Goal: Navigation & Orientation: Find specific page/section

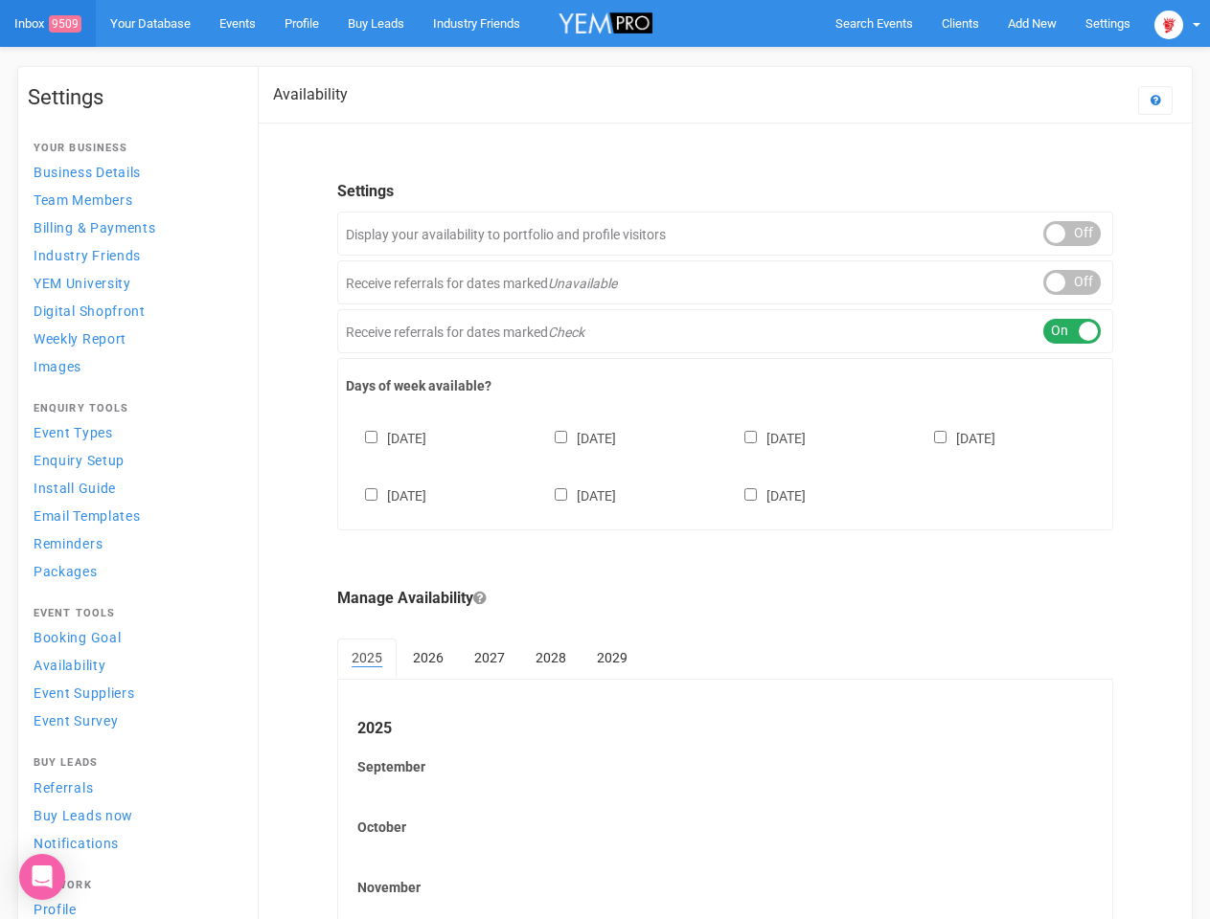
click at [604, 460] on div "[DATE] [DATE] [DATE] [DATE] [DATE] [DATE] [DATE]" at bounding box center [725, 457] width 758 height 115
click at [873, 23] on span "Search Events" at bounding box center [874, 23] width 78 height 14
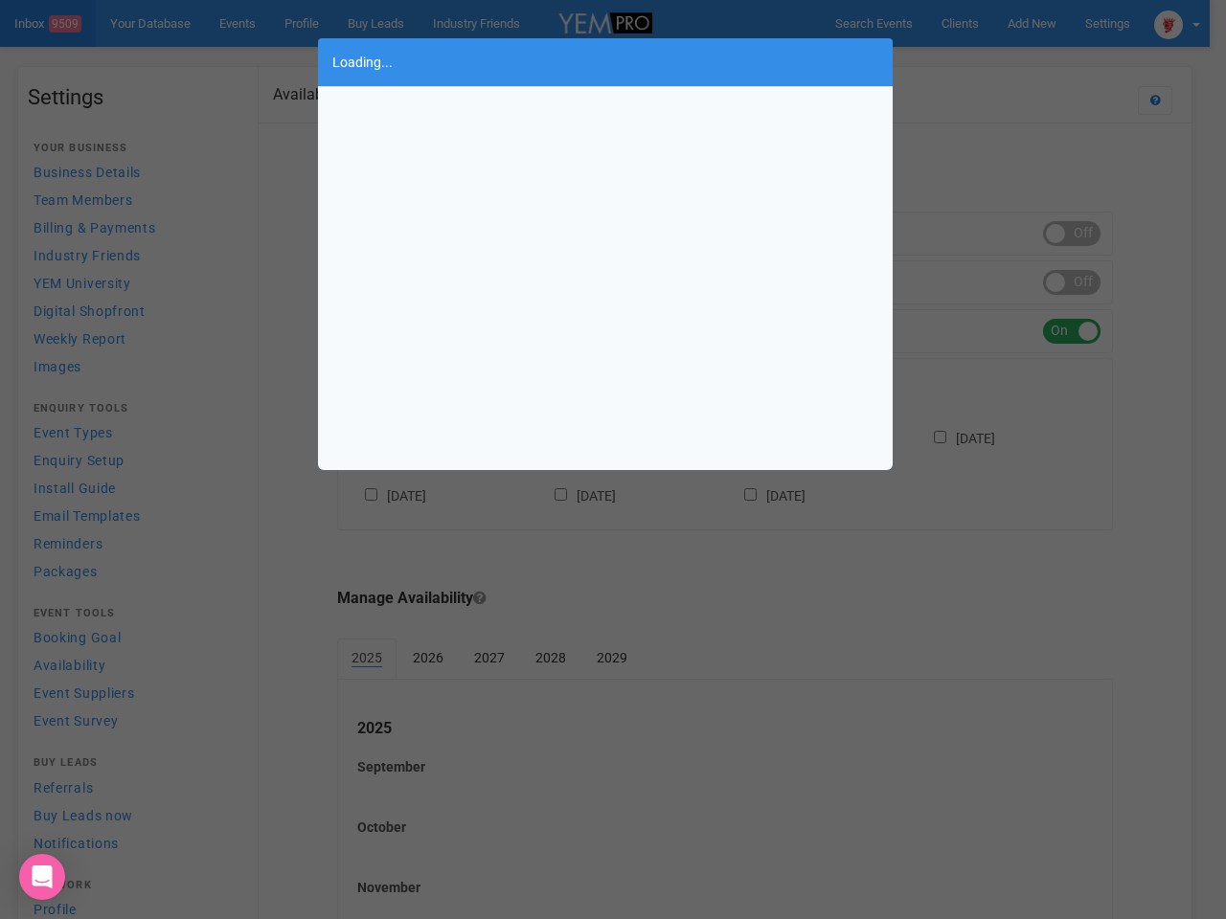
click at [1031, 23] on body "Search Events Clients Add New New Client New Event New Enquiry Settings [GEOGRA…" at bounding box center [613, 554] width 1226 height 1108
click at [987, 61] on div "Loading..." at bounding box center [613, 459] width 1226 height 919
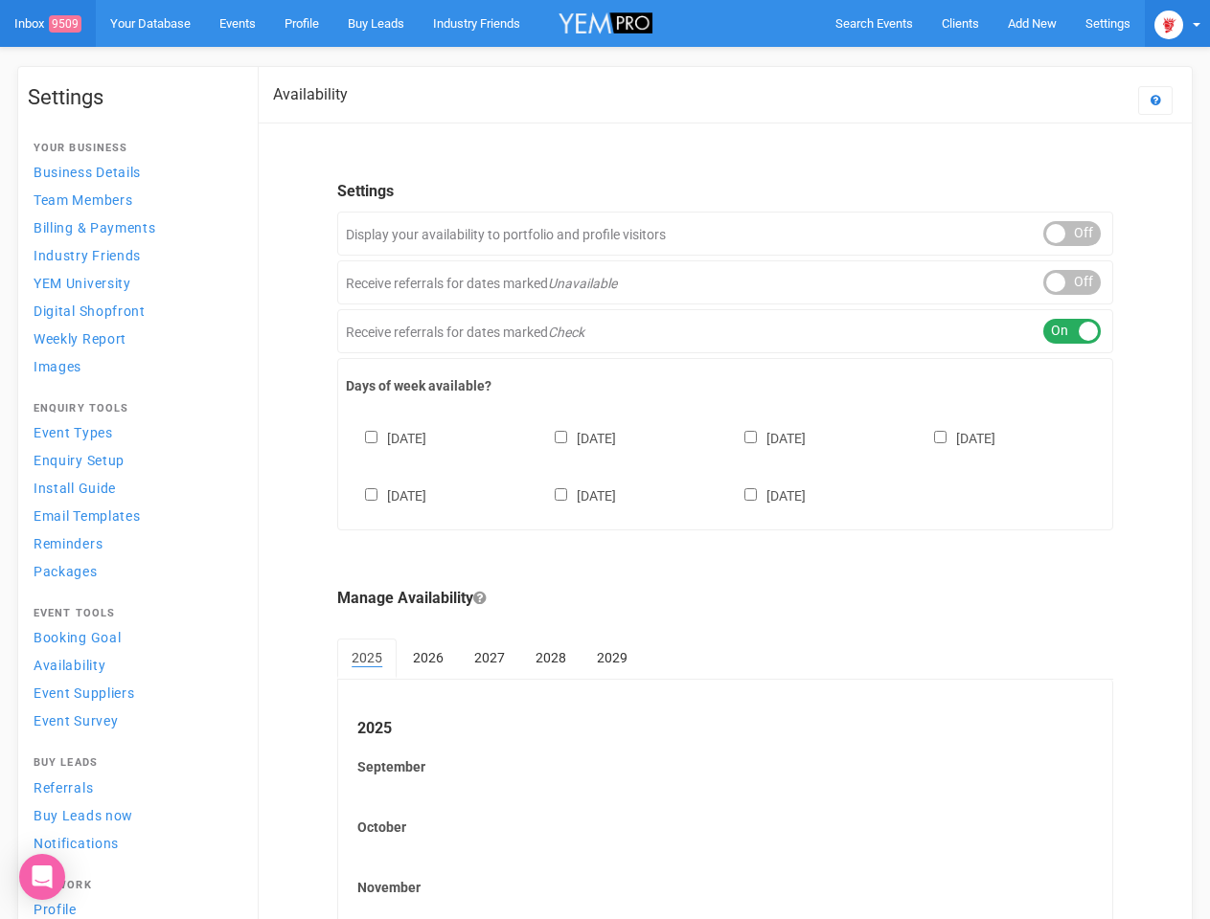
click at [1177, 23] on img at bounding box center [1168, 25] width 29 height 29
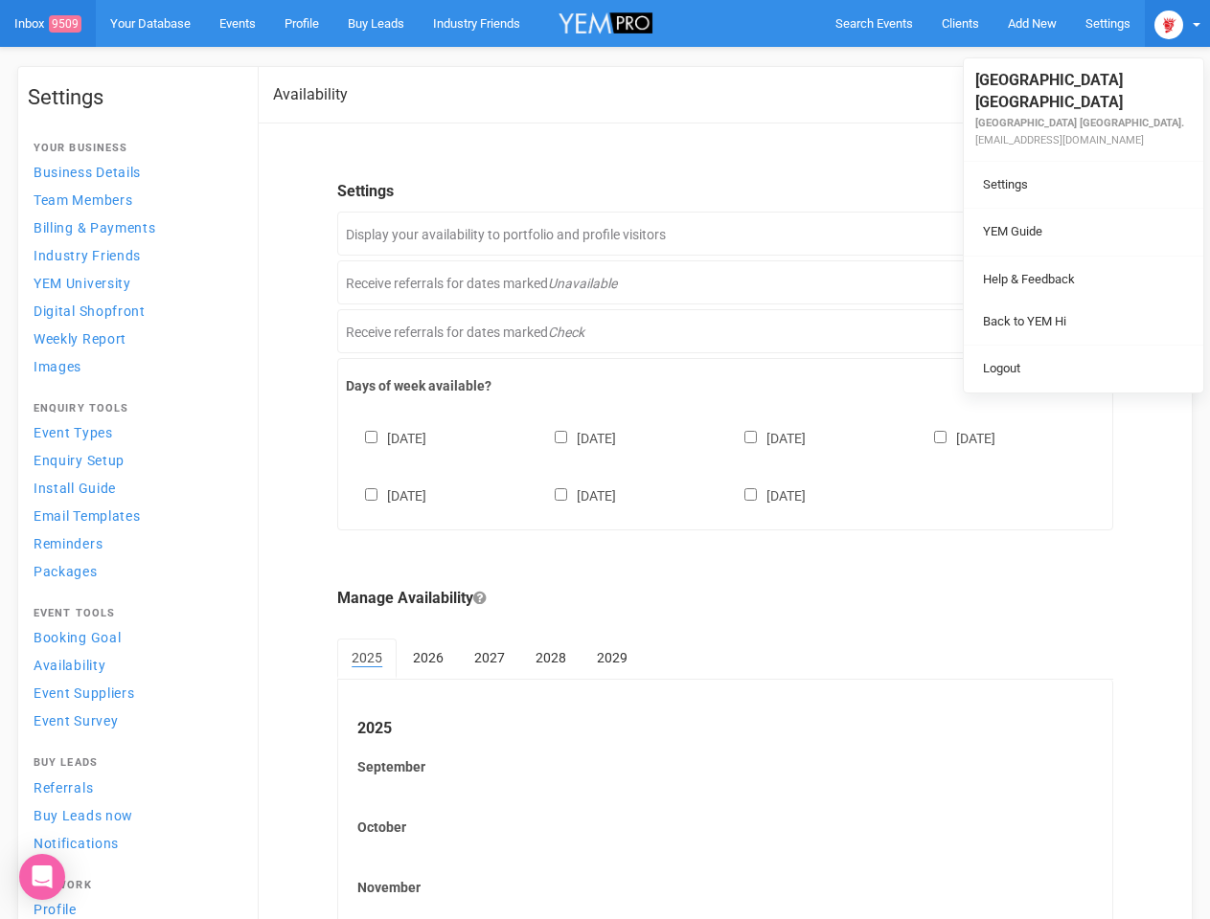
click at [1072, 256] on li at bounding box center [1082, 256] width 239 height 1
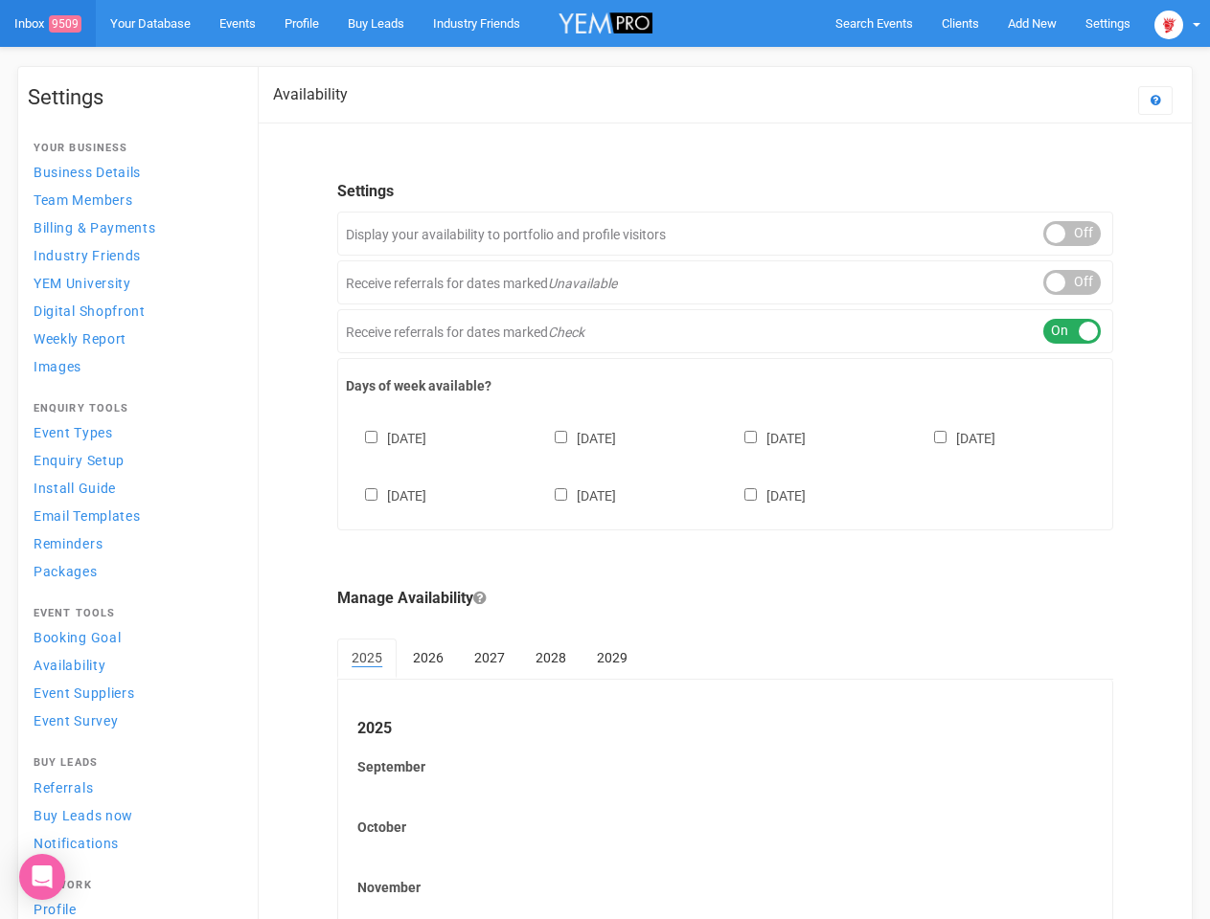
click at [1072, 283] on link "Back to YEM Hi" at bounding box center [1083, 301] width 230 height 37
click at [1072, 331] on link "Logout" at bounding box center [1083, 348] width 230 height 37
click at [725, 464] on div "[DATE] [DATE] [DATE] [DATE] [DATE] [DATE] [DATE]" at bounding box center [725, 457] width 758 height 115
